Goal: Task Accomplishment & Management: Manage account settings

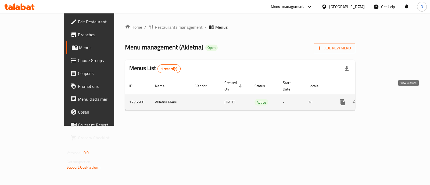
click at [384, 99] on icon "enhanced table" at bounding box center [381, 102] width 6 height 6
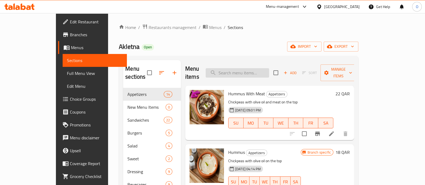
click at [253, 68] on input "search" at bounding box center [236, 72] width 63 height 9
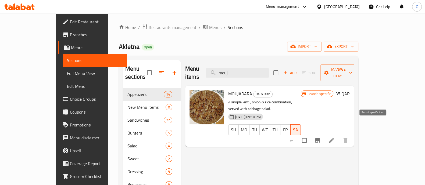
type input "mouj"
click at [324, 134] on button "Branch-specific-item" at bounding box center [317, 140] width 13 height 13
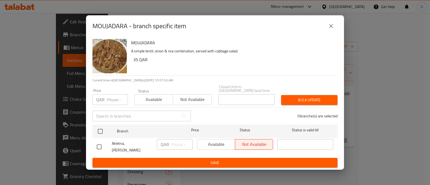
click at [154, 98] on span "Available" at bounding box center [154, 100] width 34 height 8
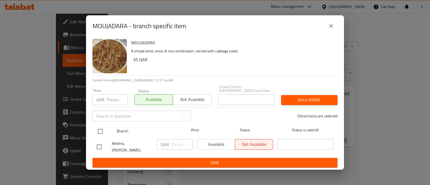
click at [102, 129] on input "checkbox" at bounding box center [100, 131] width 11 height 11
checkbox input "true"
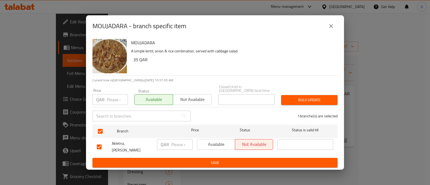
click at [221, 143] on span "Available" at bounding box center [216, 144] width 34 height 8
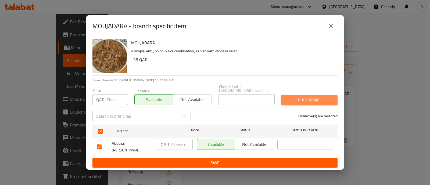
click at [303, 98] on span "Bulk update" at bounding box center [309, 100] width 48 height 7
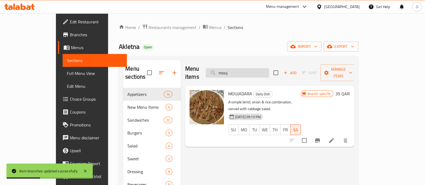
click at [257, 71] on input "mouj" at bounding box center [236, 72] width 63 height 9
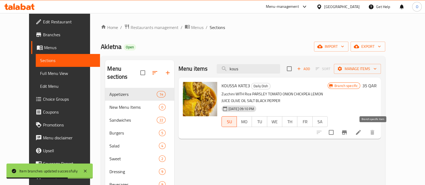
type input "kous"
click at [347, 131] on icon "Branch-specific-item" at bounding box center [344, 132] width 6 height 6
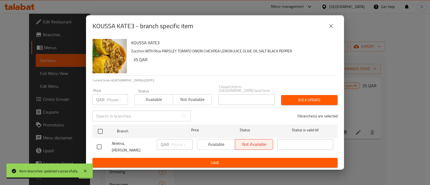
click at [159, 100] on span "Available" at bounding box center [154, 100] width 34 height 8
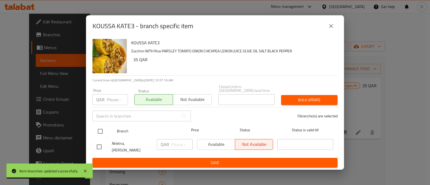
click at [98, 132] on input "checkbox" at bounding box center [100, 131] width 11 height 11
checkbox input "true"
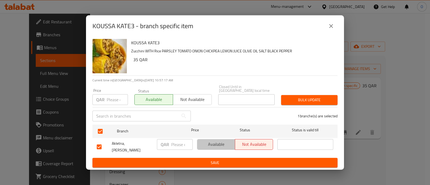
click at [215, 147] on span "Available" at bounding box center [216, 144] width 34 height 8
click at [306, 97] on span "Bulk update" at bounding box center [309, 100] width 48 height 7
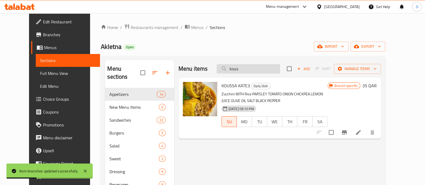
click at [269, 70] on input "kous" at bounding box center [247, 68] width 63 height 9
click at [248, 125] on button "MO" at bounding box center [243, 121] width 15 height 11
click at [361, 132] on icon at bounding box center [358, 132] width 6 height 6
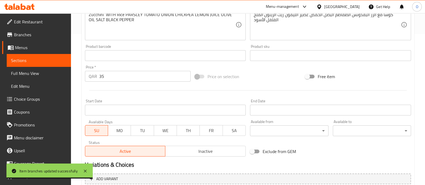
scroll to position [202, 0]
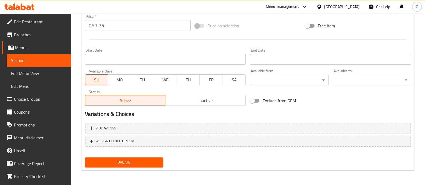
click at [121, 84] on button "MO" at bounding box center [119, 79] width 23 height 11
click at [142, 80] on span "TU" at bounding box center [142, 80] width 19 height 8
click at [175, 78] on button "WE" at bounding box center [165, 79] width 23 height 11
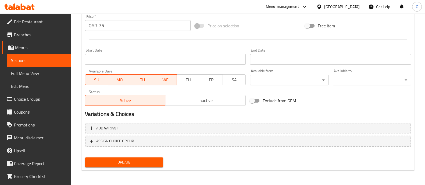
click at [192, 82] on span "TH" at bounding box center [188, 80] width 19 height 8
click at [211, 81] on span "FR" at bounding box center [211, 80] width 19 height 8
click at [222, 81] on button "FR" at bounding box center [211, 79] width 23 height 11
click at [238, 79] on span "SA" at bounding box center [234, 80] width 19 height 8
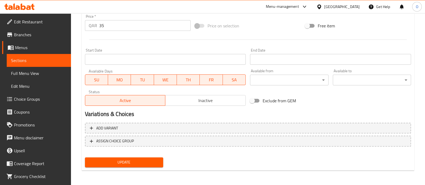
click at [132, 161] on span "Update" at bounding box center [124, 162] width 70 height 7
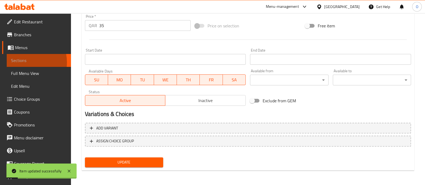
click at [23, 62] on span "Sections" at bounding box center [39, 60] width 56 height 6
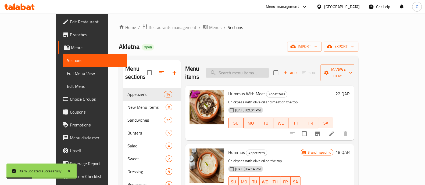
click at [239, 68] on input "search" at bounding box center [236, 72] width 63 height 9
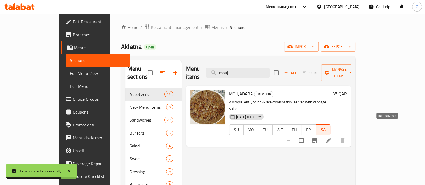
type input "mouj"
click at [331, 137] on icon at bounding box center [328, 140] width 6 height 6
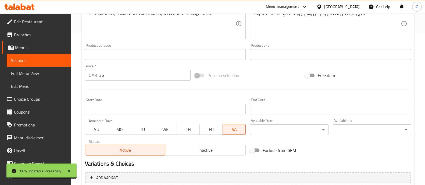
scroll to position [156, 0]
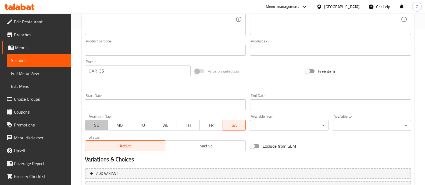
click at [97, 129] on button "SU" at bounding box center [96, 125] width 23 height 11
click at [126, 126] on span "MO" at bounding box center [119, 125] width 19 height 8
click at [140, 126] on span "TU" at bounding box center [142, 125] width 19 height 8
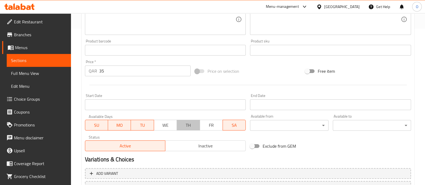
click at [178, 123] on button "TH" at bounding box center [187, 125] width 23 height 11
click at [167, 125] on span "WE" at bounding box center [165, 125] width 19 height 8
click at [212, 122] on span "FR" at bounding box center [211, 125] width 19 height 8
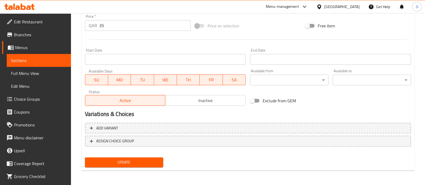
click at [130, 164] on span "Update" at bounding box center [124, 162] width 70 height 7
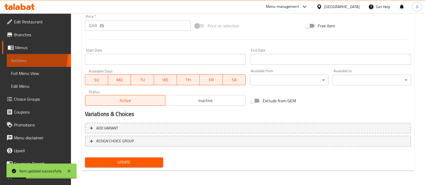
click at [24, 56] on link "Sections" at bounding box center [39, 60] width 64 height 13
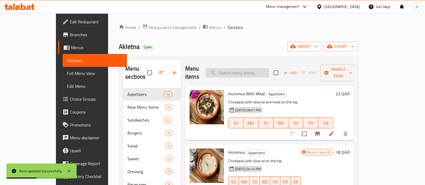
click at [247, 68] on input "search" at bounding box center [236, 72] width 63 height 9
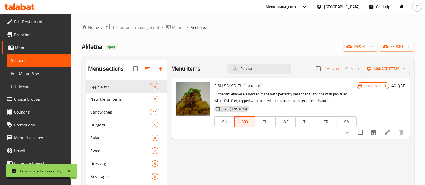
type input "fish sa"
click at [375, 133] on icon "Branch-specific-item" at bounding box center [373, 132] width 5 height 4
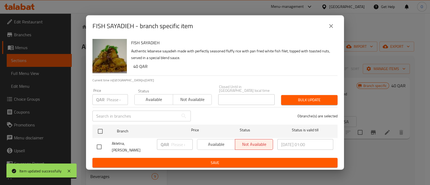
click at [158, 99] on span "Available" at bounding box center [154, 100] width 34 height 8
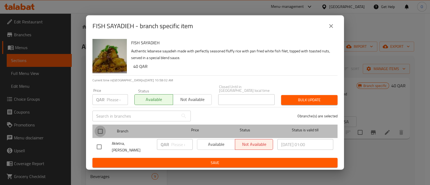
click at [102, 134] on input "checkbox" at bounding box center [100, 131] width 11 height 11
checkbox input "true"
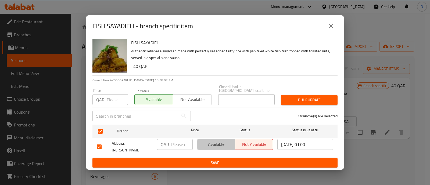
click at [201, 144] on span "Available" at bounding box center [216, 144] width 34 height 8
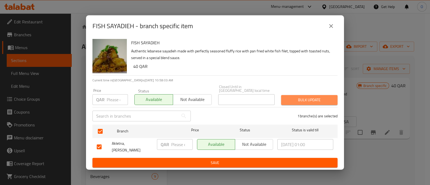
click at [315, 100] on span "Bulk update" at bounding box center [309, 100] width 48 height 7
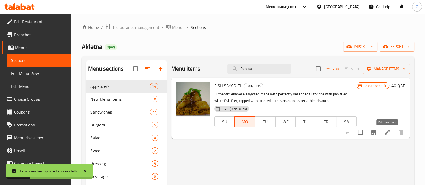
click at [388, 132] on icon at bounding box center [387, 132] width 5 height 5
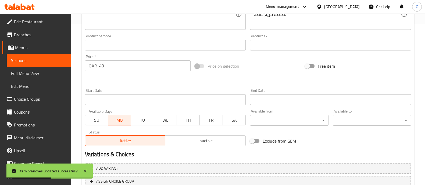
scroll to position [164, 0]
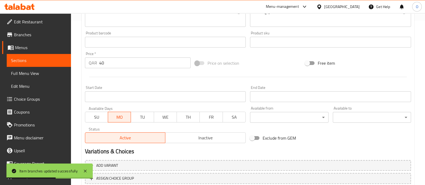
click at [90, 119] on span "SU" at bounding box center [96, 117] width 19 height 8
click at [140, 116] on span "TU" at bounding box center [142, 117] width 19 height 8
click at [172, 113] on button "WE" at bounding box center [165, 117] width 23 height 11
click at [187, 115] on span "TH" at bounding box center [188, 117] width 19 height 8
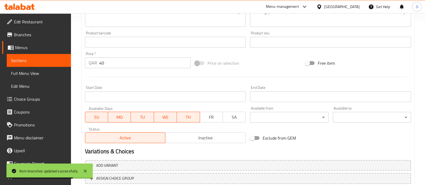
click at [214, 112] on button "FR" at bounding box center [211, 117] width 23 height 11
click at [230, 113] on span "SA" at bounding box center [234, 117] width 19 height 8
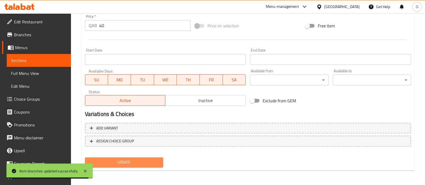
click at [118, 161] on span "Update" at bounding box center [124, 162] width 70 height 7
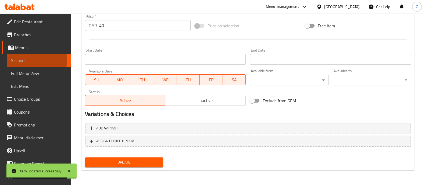
click at [34, 59] on span "Sections" at bounding box center [39, 60] width 56 height 6
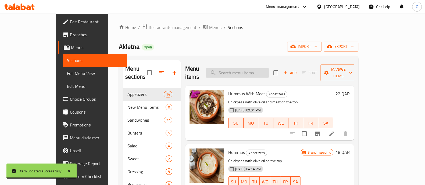
click at [248, 68] on input "search" at bounding box center [236, 72] width 63 height 9
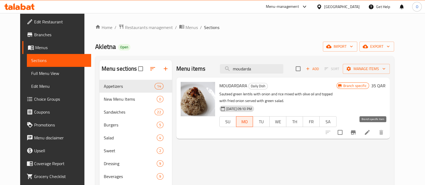
type input "moudarda"
click at [356, 135] on icon "Branch-specific-item" at bounding box center [353, 132] width 6 height 6
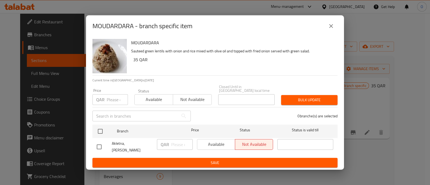
click at [156, 99] on span "Available" at bounding box center [154, 100] width 34 height 8
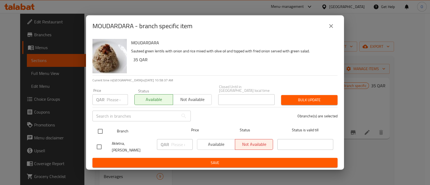
click at [102, 132] on input "checkbox" at bounding box center [100, 131] width 11 height 11
checkbox input "true"
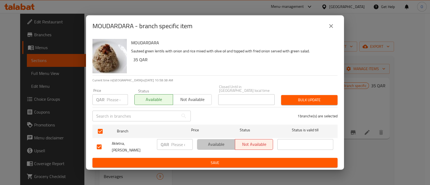
click at [216, 144] on span "Available" at bounding box center [216, 144] width 34 height 8
click at [310, 97] on span "Bulk update" at bounding box center [309, 100] width 48 height 7
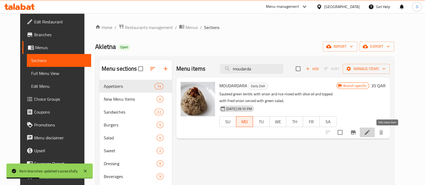
click at [369, 133] on icon at bounding box center [366, 132] width 5 height 5
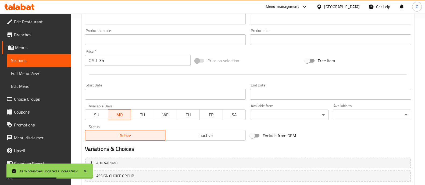
scroll to position [177, 0]
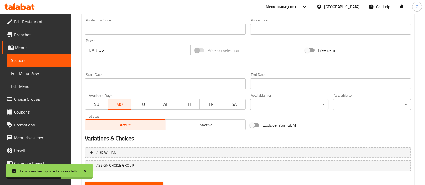
click at [96, 109] on button "SU" at bounding box center [96, 104] width 23 height 11
click at [151, 102] on span "TU" at bounding box center [142, 104] width 19 height 8
click at [178, 105] on button "TH" at bounding box center [187, 104] width 23 height 11
click at [206, 101] on span "FR" at bounding box center [211, 104] width 19 height 8
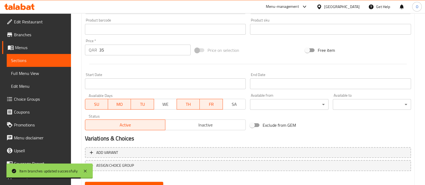
click at [233, 100] on button "SA" at bounding box center [233, 104] width 23 height 11
click at [155, 102] on button "WE" at bounding box center [165, 104] width 23 height 11
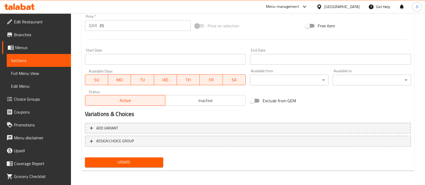
click at [126, 163] on span "Update" at bounding box center [124, 162] width 70 height 7
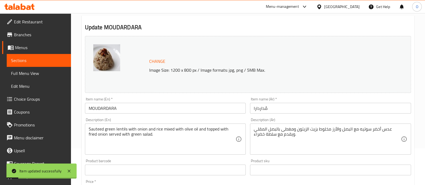
scroll to position [27, 0]
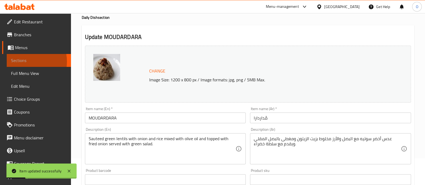
click at [24, 62] on span "Sections" at bounding box center [39, 60] width 56 height 6
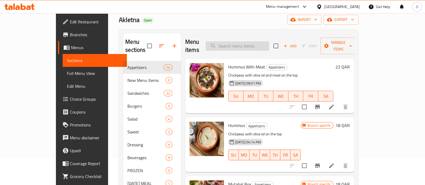
click at [248, 42] on input "search" at bounding box center [236, 45] width 63 height 9
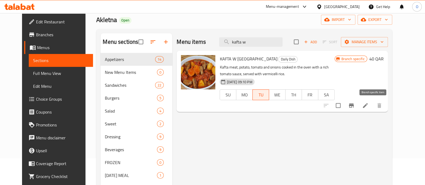
type input "kafta w"
click at [353, 106] on icon "Branch-specific-item" at bounding box center [351, 105] width 5 height 4
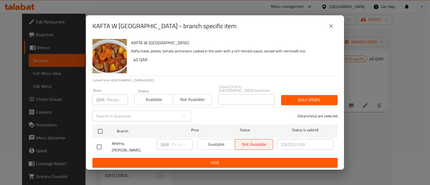
click at [169, 103] on span "Available" at bounding box center [154, 100] width 34 height 8
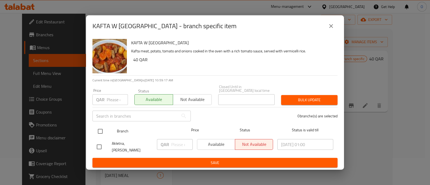
click at [99, 132] on input "checkbox" at bounding box center [100, 131] width 11 height 11
checkbox input "true"
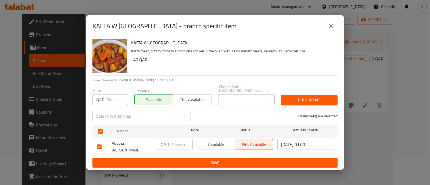
click at [211, 144] on span "Available" at bounding box center [216, 144] width 34 height 8
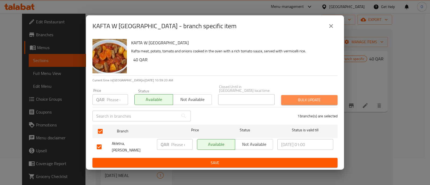
click at [305, 102] on span "Bulk update" at bounding box center [309, 100] width 48 height 7
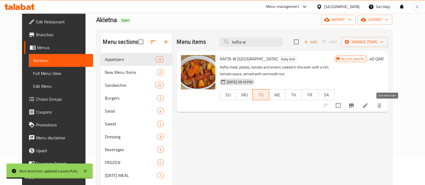
click at [368, 106] on icon at bounding box center [365, 105] width 6 height 6
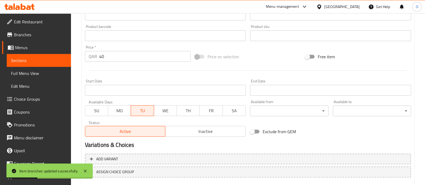
scroll to position [202, 0]
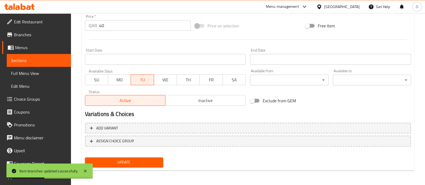
click at [97, 77] on span "SU" at bounding box center [96, 80] width 19 height 8
click at [114, 80] on span "MO" at bounding box center [119, 80] width 19 height 8
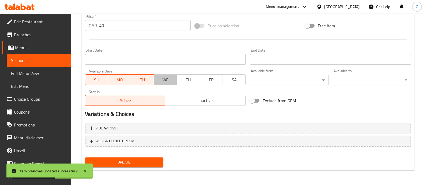
click at [162, 79] on span "WE" at bounding box center [165, 80] width 19 height 8
click at [194, 78] on span "TH" at bounding box center [188, 80] width 19 height 8
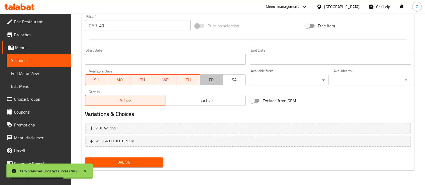
click at [207, 78] on span "FR" at bounding box center [211, 80] width 19 height 8
click at [234, 76] on span "SA" at bounding box center [234, 80] width 19 height 8
click at [120, 160] on span "Update" at bounding box center [124, 162] width 70 height 7
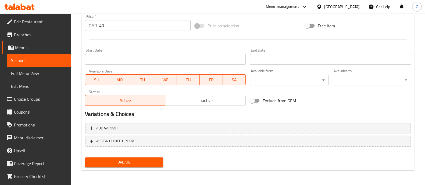
click at [44, 60] on span "Sections" at bounding box center [39, 60] width 56 height 6
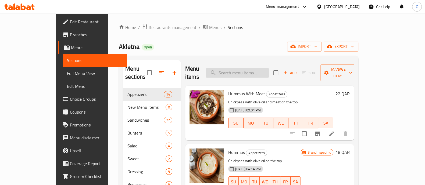
click at [247, 68] on input "search" at bounding box center [236, 72] width 63 height 9
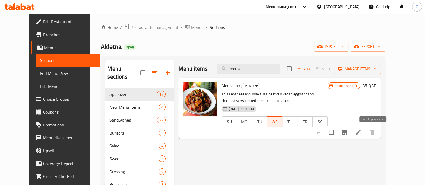
type input "mous"
click at [346, 132] on icon "Branch-specific-item" at bounding box center [344, 132] width 5 height 4
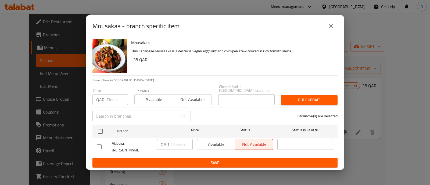
click at [149, 94] on div "Available Not available" at bounding box center [172, 97] width 77 height 16
click at [144, 100] on span "Available" at bounding box center [154, 100] width 34 height 8
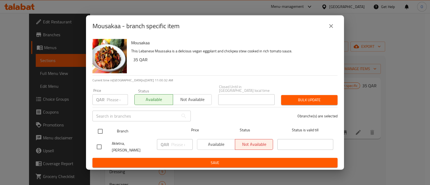
click at [101, 135] on input "checkbox" at bounding box center [100, 131] width 11 height 11
checkbox input "true"
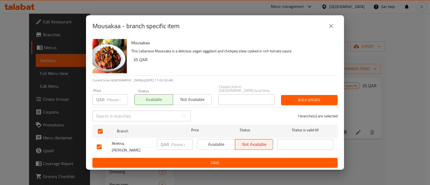
click at [226, 147] on span "Available" at bounding box center [216, 144] width 34 height 8
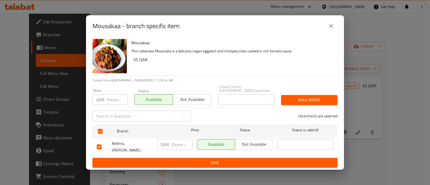
click at [306, 96] on button "Bulk update" at bounding box center [309, 100] width 56 height 10
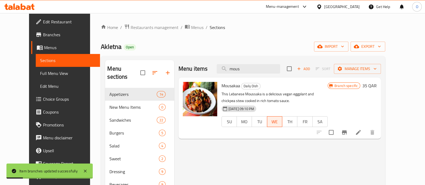
click at [366, 135] on li at bounding box center [357, 133] width 15 height 10
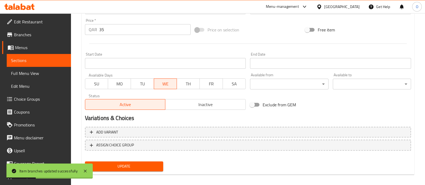
scroll to position [202, 0]
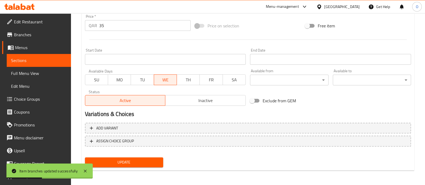
click at [95, 81] on span "SU" at bounding box center [96, 80] width 19 height 8
click at [112, 78] on span "MO" at bounding box center [119, 80] width 19 height 8
click at [133, 78] on button "TU" at bounding box center [142, 79] width 23 height 11
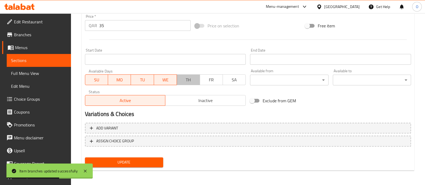
click at [180, 78] on span "TH" at bounding box center [188, 80] width 19 height 8
click at [211, 78] on span "FR" at bounding box center [211, 80] width 19 height 8
click at [234, 77] on span "SA" at bounding box center [234, 80] width 19 height 8
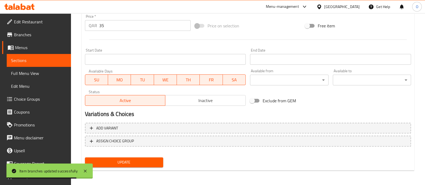
click at [134, 163] on span "Update" at bounding box center [124, 162] width 70 height 7
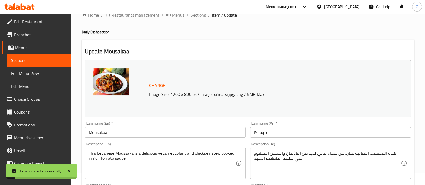
scroll to position [0, 0]
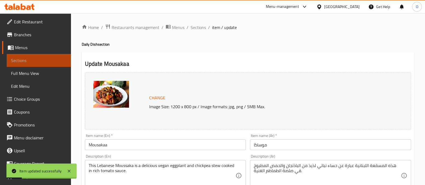
click at [49, 61] on span "Sections" at bounding box center [39, 60] width 56 height 6
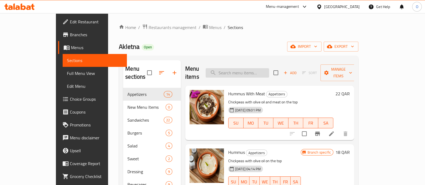
click at [245, 69] on input "search" at bounding box center [236, 72] width 63 height 9
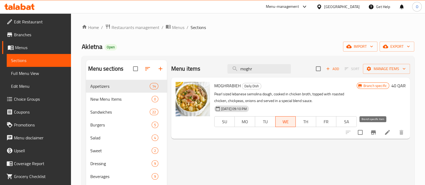
type input "moghr"
click at [371, 135] on icon "Branch-specific-item" at bounding box center [373, 132] width 6 height 6
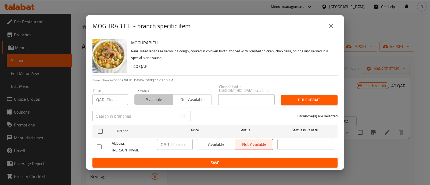
click at [157, 97] on span "Available" at bounding box center [154, 100] width 34 height 8
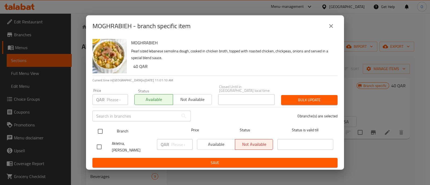
click at [103, 128] on input "checkbox" at bounding box center [100, 131] width 11 height 11
checkbox input "true"
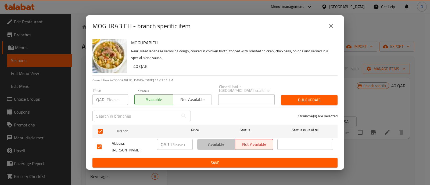
click at [223, 142] on span "Available" at bounding box center [216, 144] width 34 height 8
click at [303, 100] on span "Bulk update" at bounding box center [309, 100] width 48 height 7
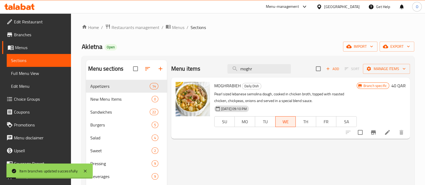
click at [389, 130] on icon at bounding box center [387, 132] width 6 height 6
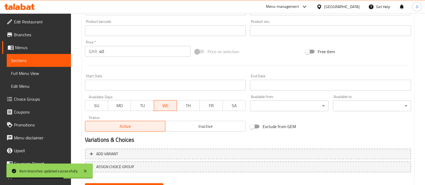
scroll to position [178, 0]
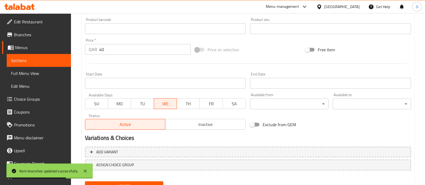
click at [100, 102] on span "SU" at bounding box center [96, 104] width 19 height 8
click at [122, 100] on span "MO" at bounding box center [119, 104] width 19 height 8
click at [146, 104] on span "TU" at bounding box center [142, 104] width 19 height 8
click at [192, 104] on span "TH" at bounding box center [188, 104] width 19 height 8
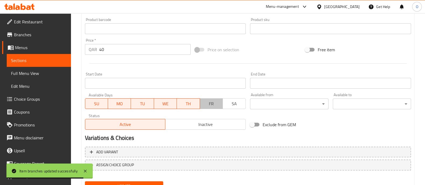
click at [213, 101] on span "FR" at bounding box center [211, 104] width 19 height 8
click at [235, 101] on span "SA" at bounding box center [234, 104] width 19 height 8
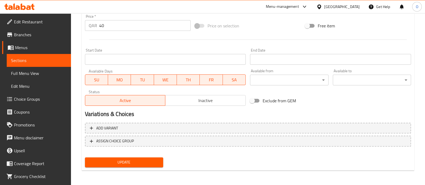
click at [131, 161] on span "Update" at bounding box center [124, 162] width 70 height 7
